Goal: Navigation & Orientation: Find specific page/section

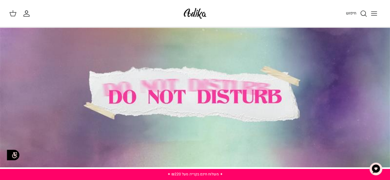
click at [374, 14] on icon "Toggle menu" at bounding box center [373, 13] width 7 height 7
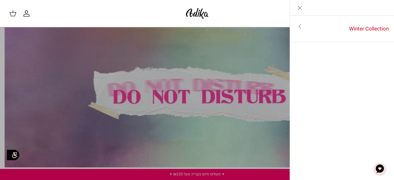
click at [269, 12] on div "חיפוש" at bounding box center [300, 14] width 169 height 14
click at [253, 5] on div "חיפוש החשבון שלי חיפוש" at bounding box center [197, 13] width 394 height 27
click at [330, 29] on link "Winter Collection" at bounding box center [352, 28] width 85 height 19
click at [380, 26] on link "לכל הפריטים" at bounding box center [342, 26] width 98 height 15
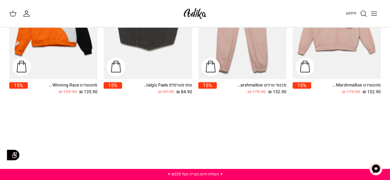
drag, startPoint x: 393, startPoint y: 26, endPoint x: 394, endPoint y: 73, distance: 47.1
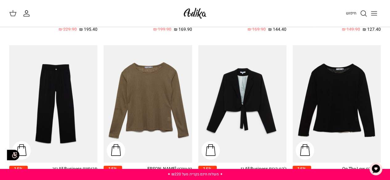
scroll to position [648, 0]
